Goal: Communication & Community: Answer question/provide support

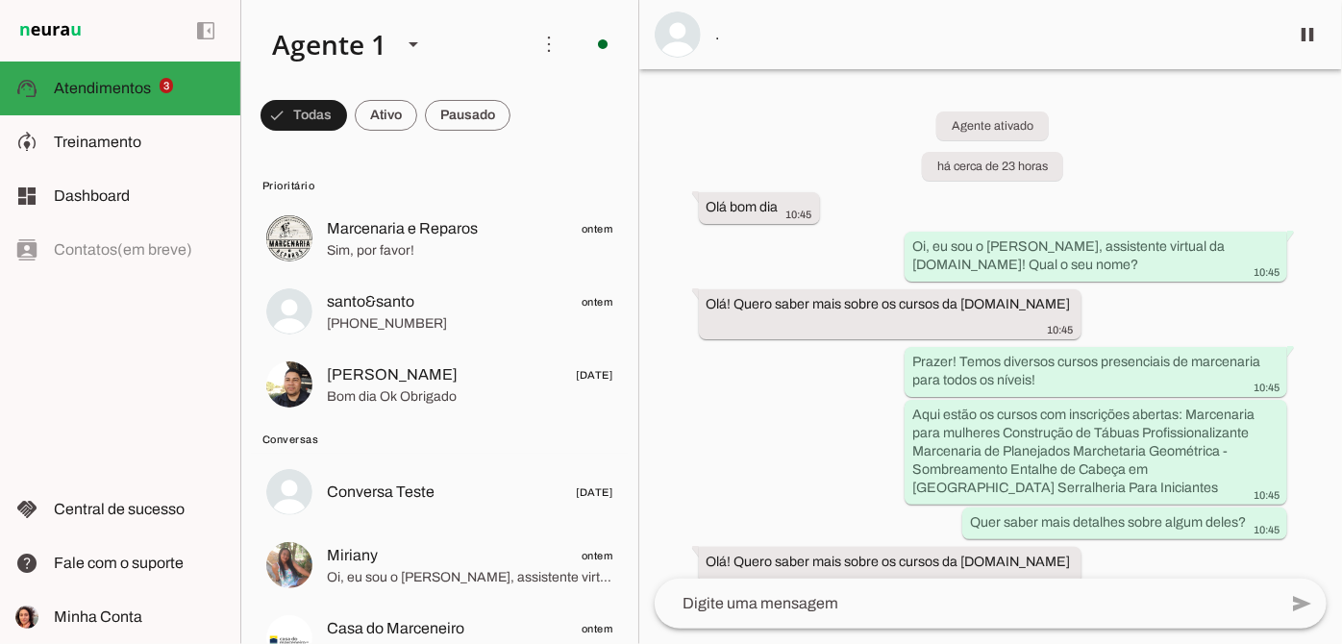
scroll to position [777, 0]
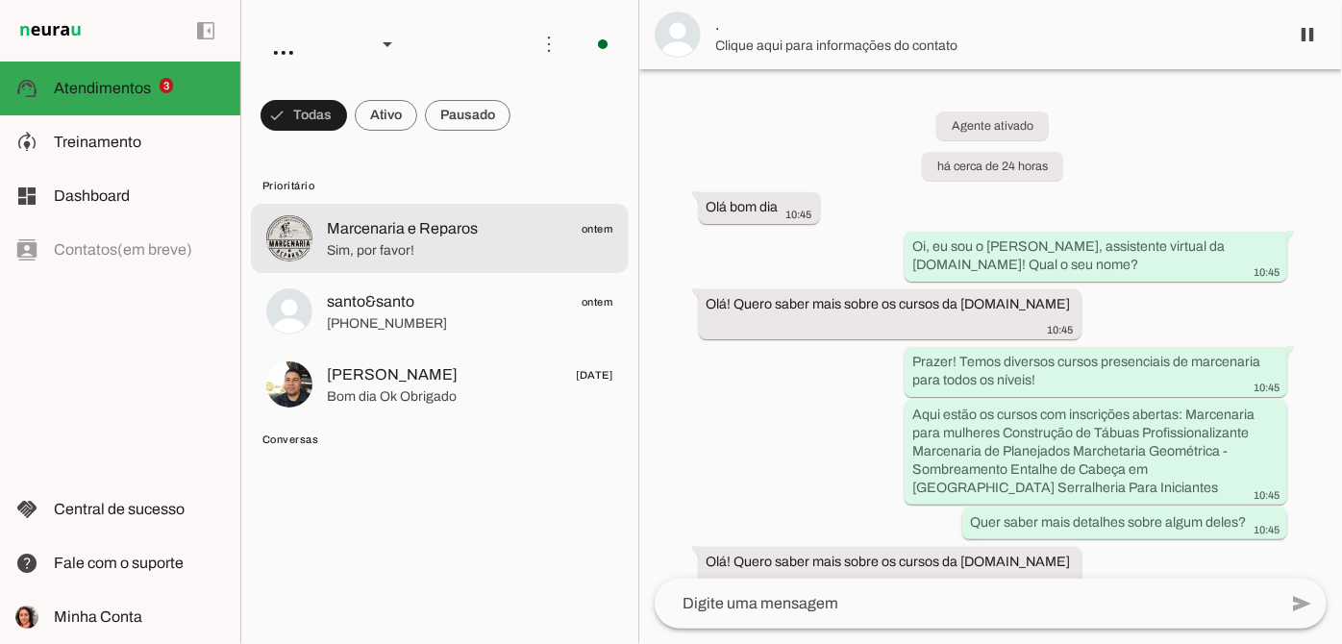
scroll to position [784, 0]
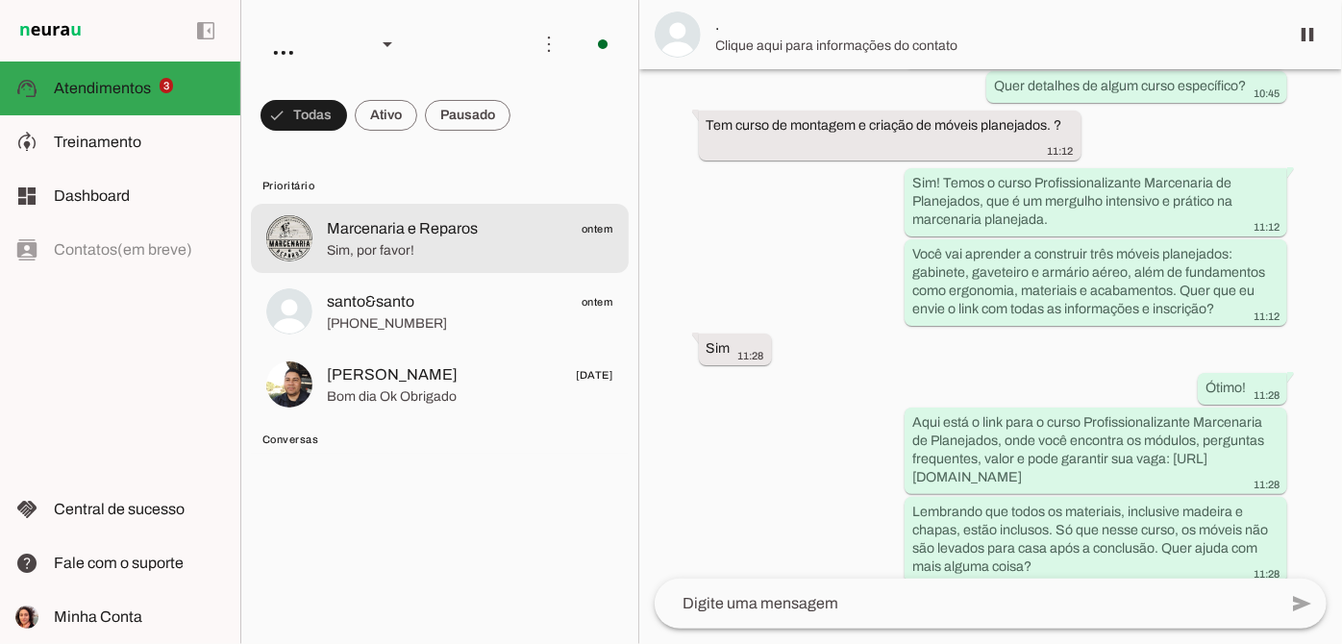
click at [453, 231] on span "Marcenaria e Reparos" at bounding box center [402, 228] width 151 height 23
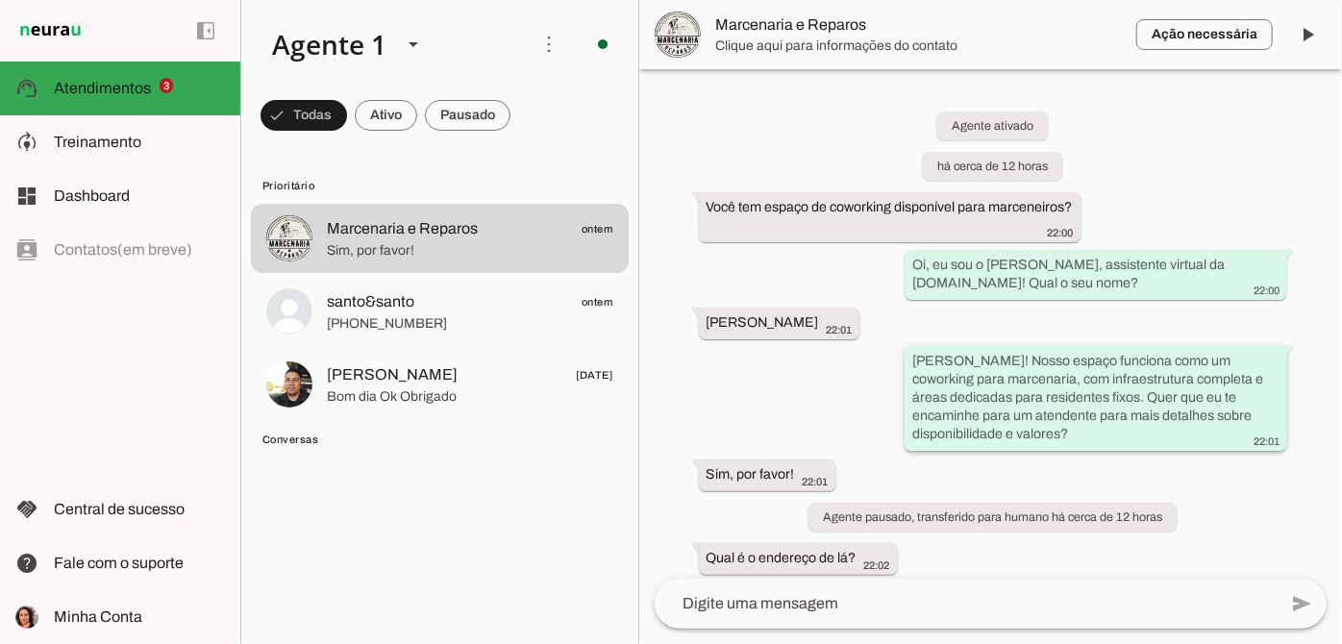
scroll to position [48, 0]
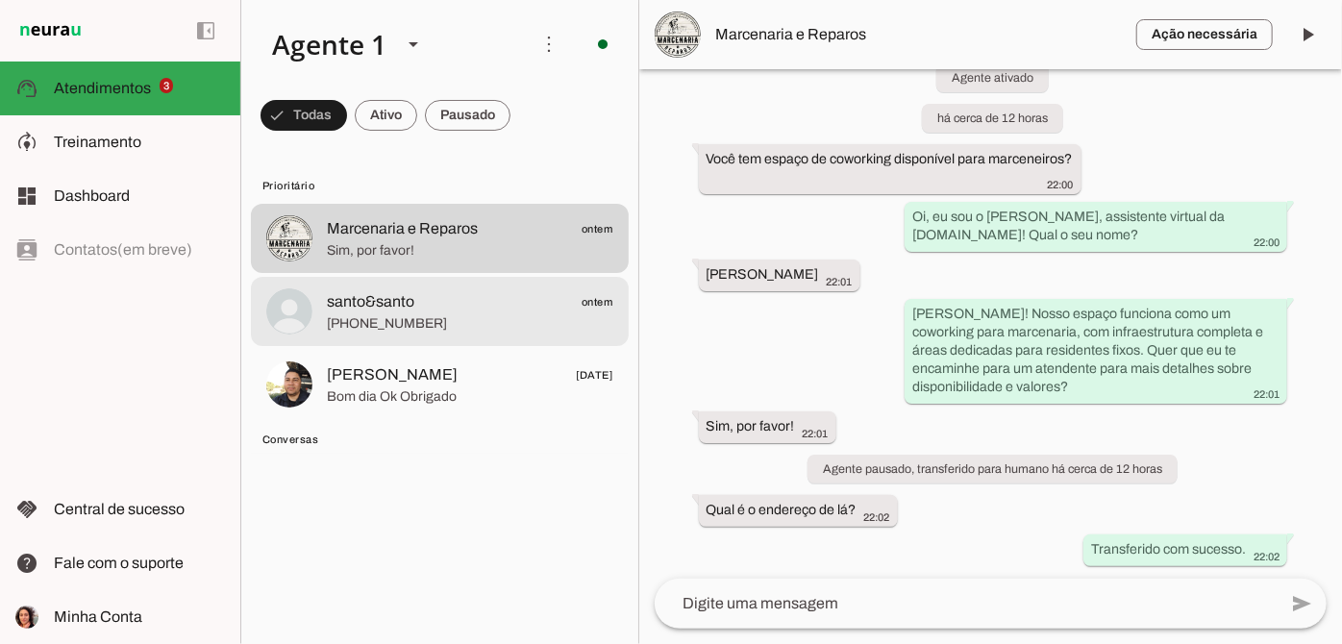
click at [468, 308] on span "santo&santo ontem" at bounding box center [470, 302] width 287 height 24
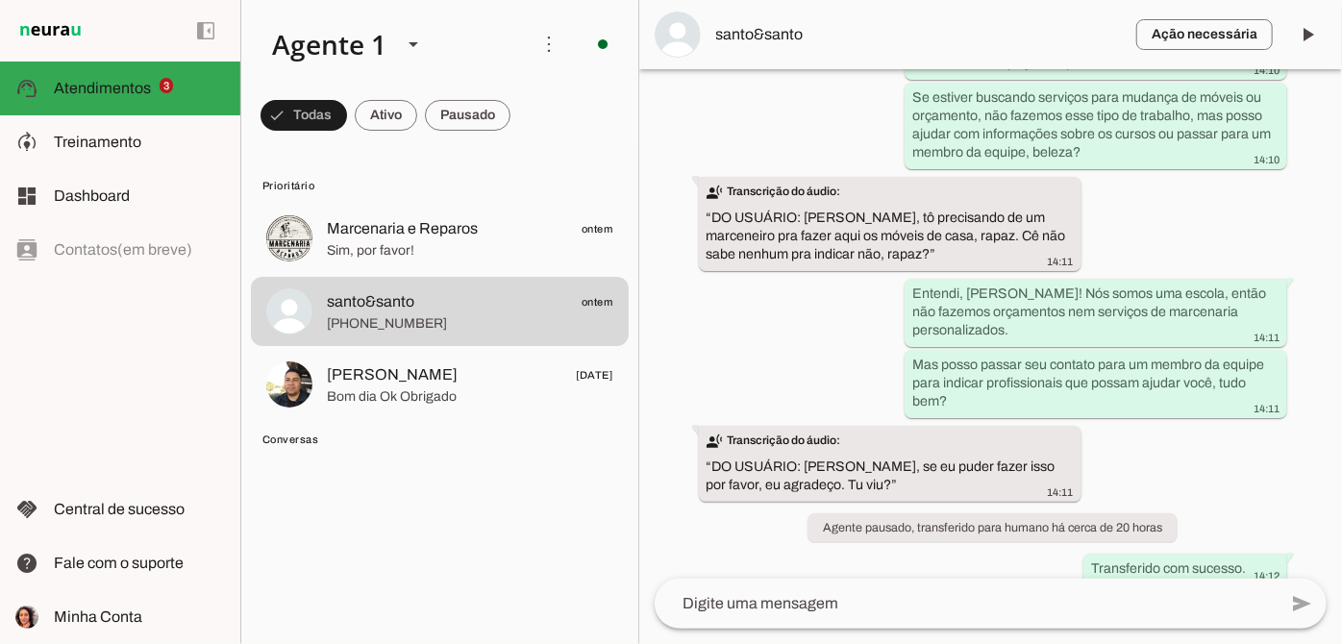
scroll to position [713, 0]
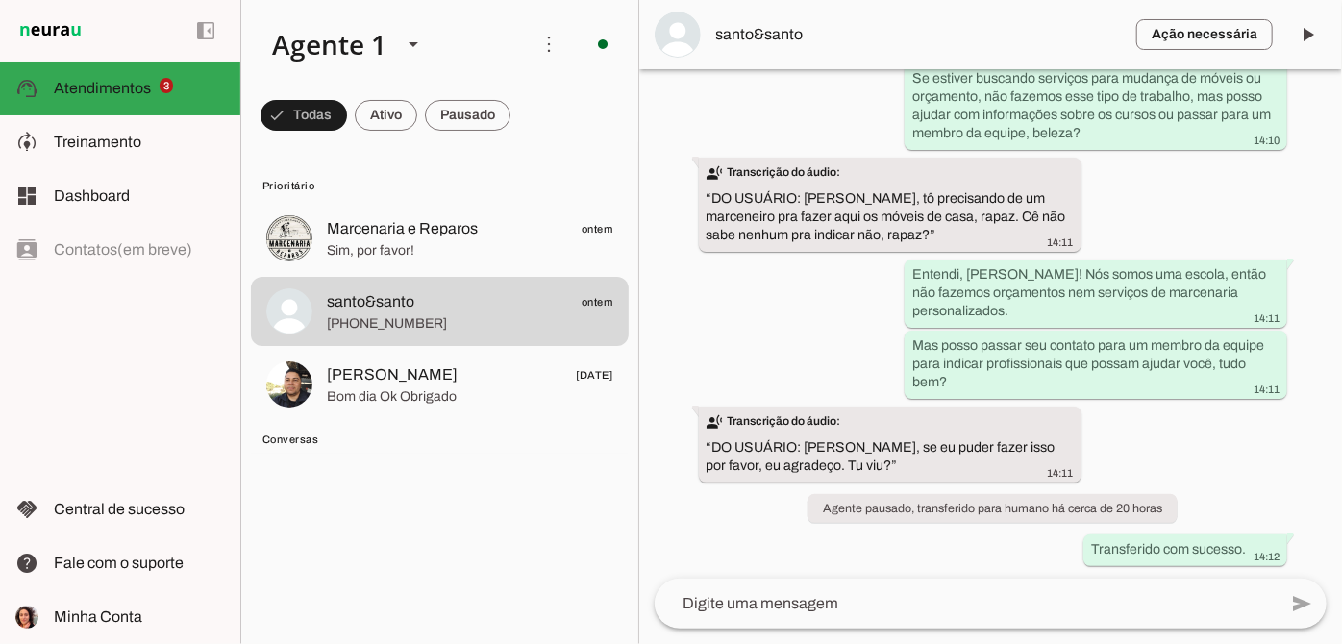
click at [828, 597] on textarea at bounding box center [966, 603] width 622 height 23
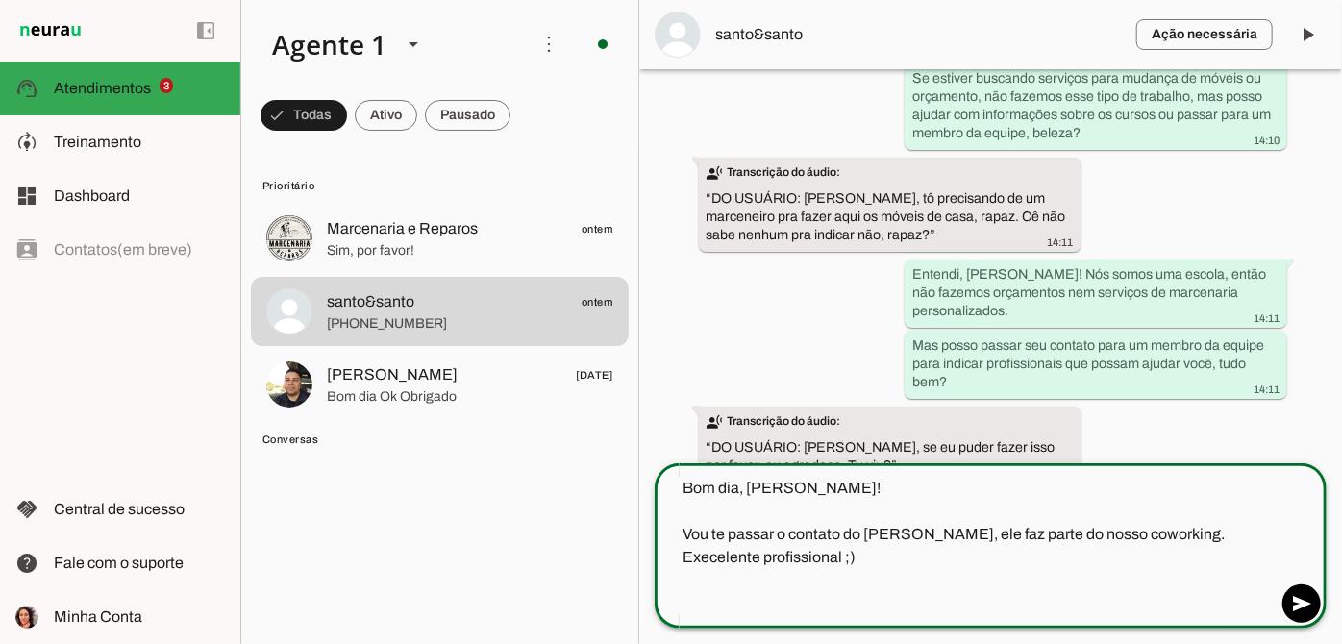
type textarea "Bom dia, [PERSON_NAME]! Vou te passar o contato do [PERSON_NAME], ele faz parte…"
type md-outlined-text-field "Bom dia, [PERSON_NAME]! Vou te passar o contato do [PERSON_NAME], ele faz parte…"
paste textarea "[PHONE_NUMBER]"
click at [788, 491] on textarea "Bom dia, [PERSON_NAME]! Vou te passar o contato do [PERSON_NAME], ele faz parte…" at bounding box center [966, 546] width 622 height 138
click at [764, 502] on textarea "Bom dia, [PERSON_NAME]! Vou te passar o contato do [PERSON_NAME], ele faz parte…" at bounding box center [966, 546] width 622 height 138
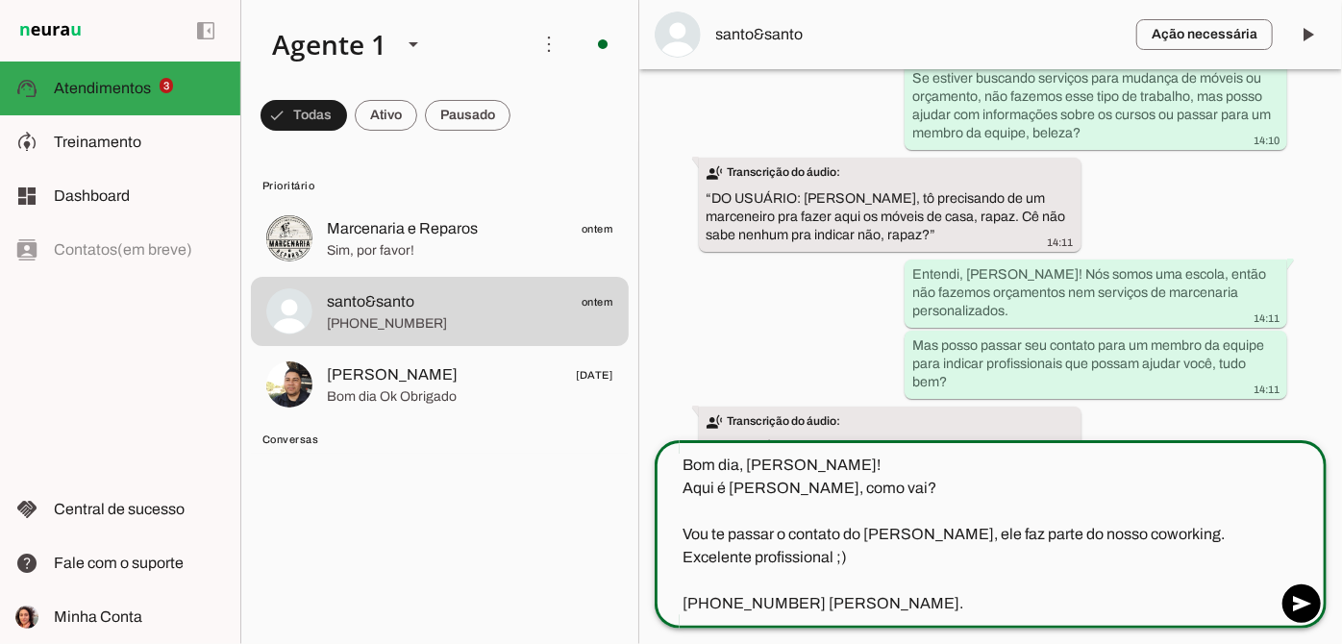
type textarea "Bom dia, [PERSON_NAME]! Aqui é [PERSON_NAME], como vai? Vou te passar o contato…"
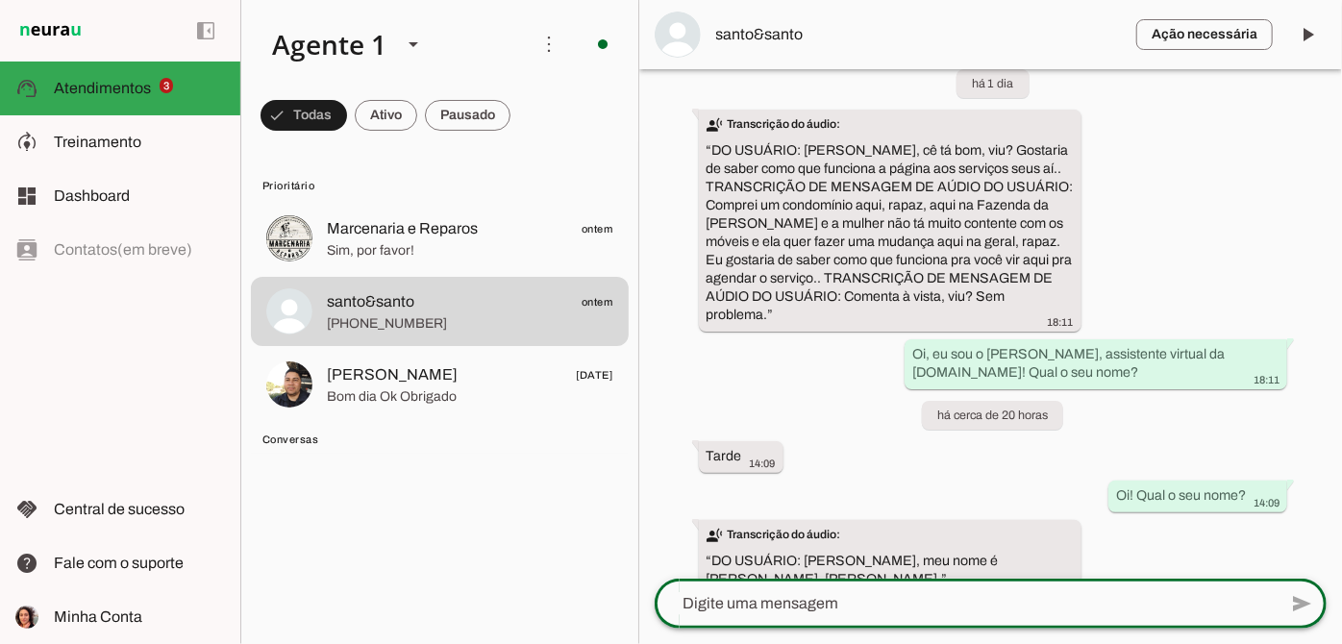
scroll to position [101, 0]
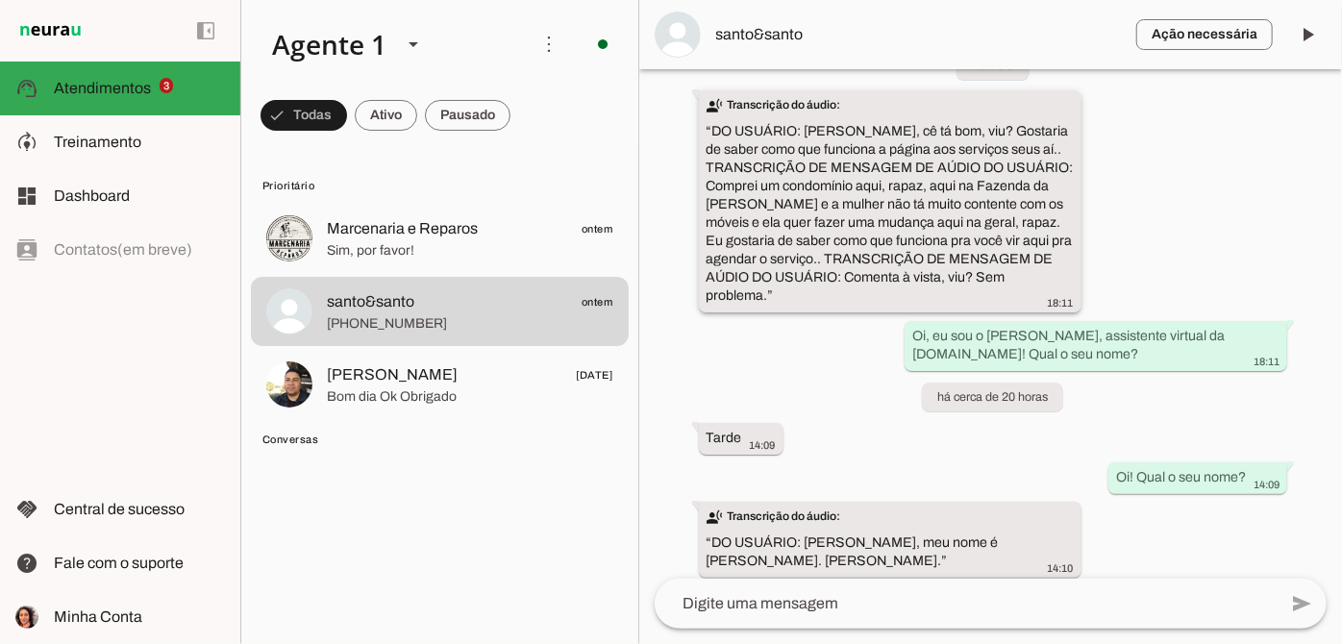
drag, startPoint x: 777, startPoint y: 183, endPoint x: 833, endPoint y: 259, distance: 94.2
click at [0, 0] on slot "transcribe Transcrição do áudio: “ DO USUÁRIO: [PERSON_NAME], cê tá bom, viu? G…" at bounding box center [0, 0] width 0 height 0
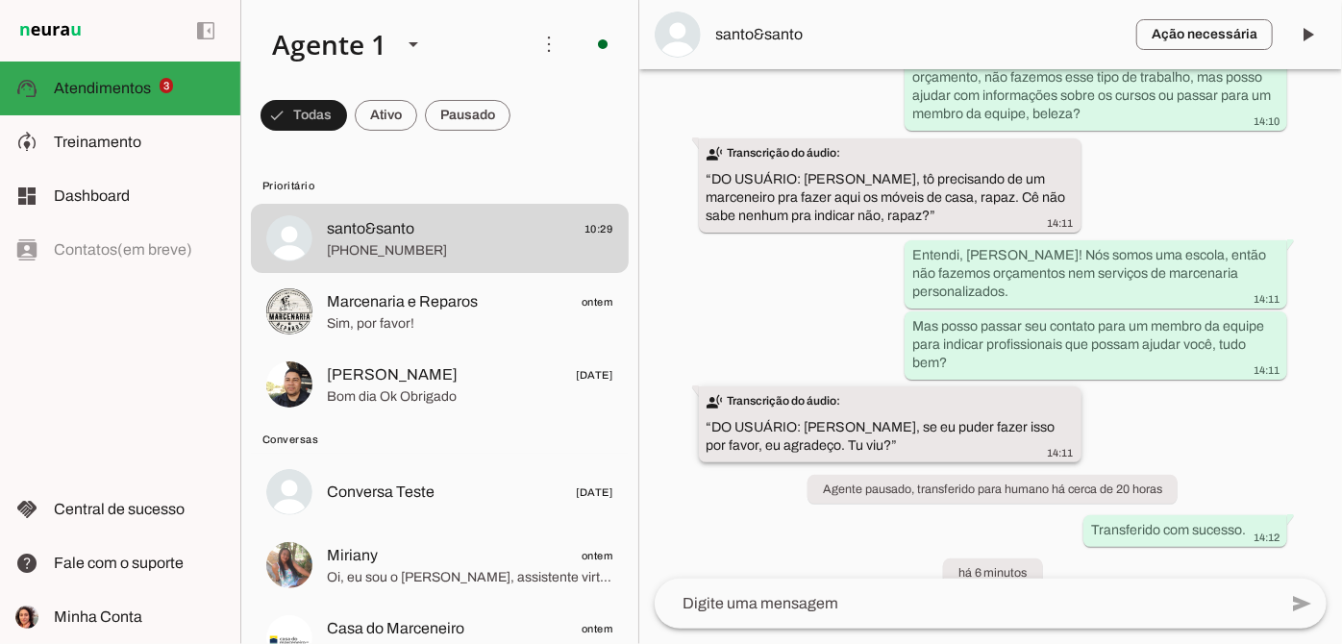
scroll to position [968, 0]
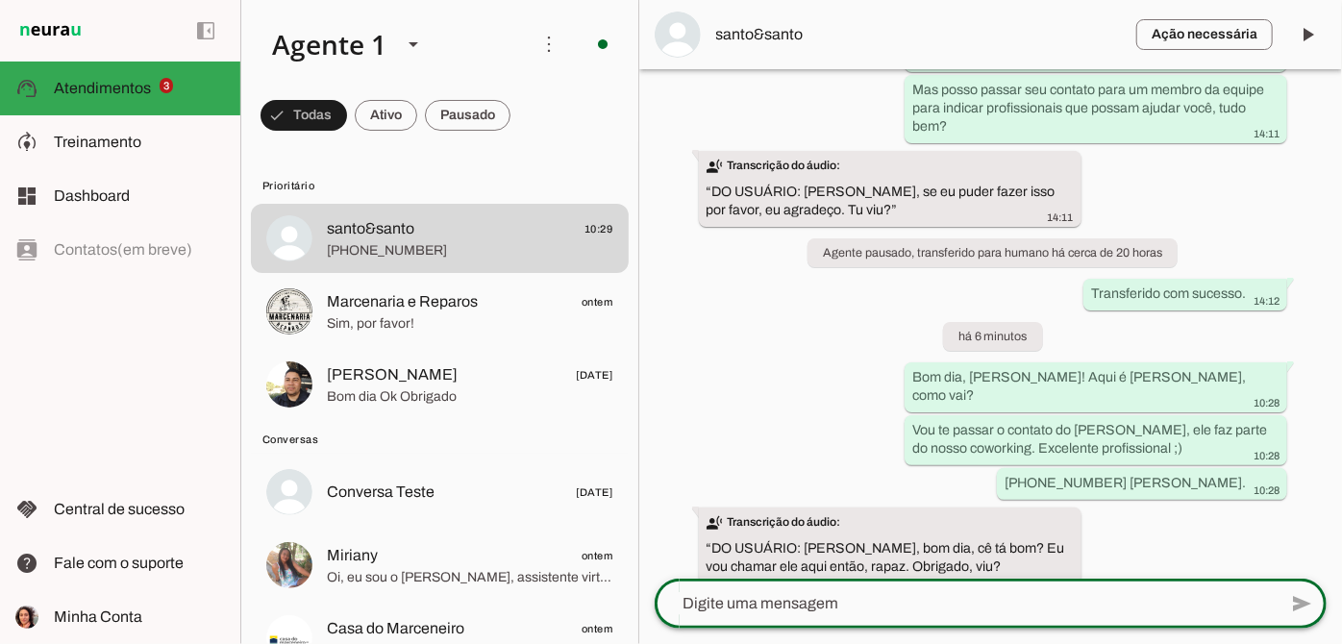
click at [942, 613] on textarea at bounding box center [966, 603] width 622 height 23
click at [942, 606] on textarea at bounding box center [966, 603] width 622 height 23
type textarea "N"
